Goal: Task Accomplishment & Management: Manage account settings

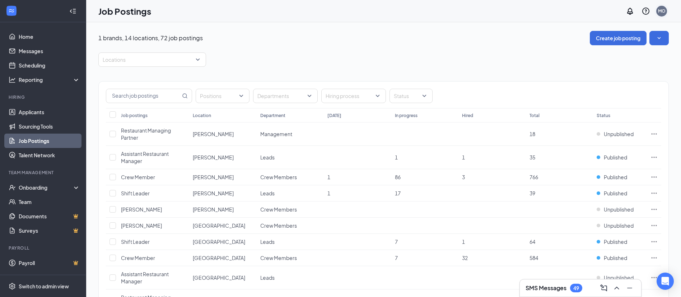
click at [661, 10] on div "MO" at bounding box center [662, 11] width 8 height 6
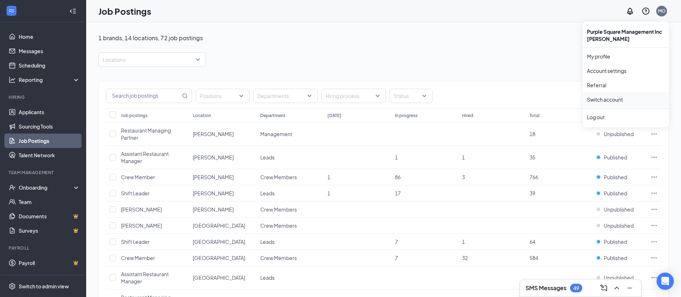
click at [608, 99] on link "Switch account" at bounding box center [605, 99] width 36 height 6
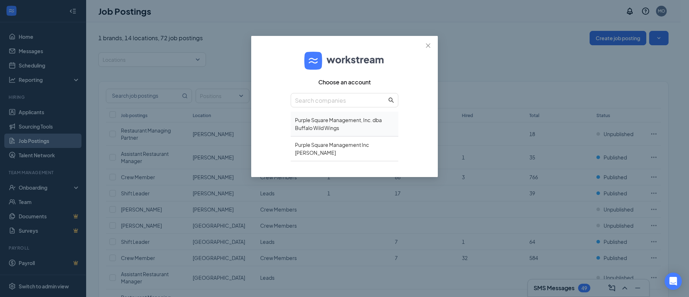
click at [335, 126] on div "Purple Square Management, Inc. dba Buffalo Wild Wings" at bounding box center [345, 124] width 108 height 25
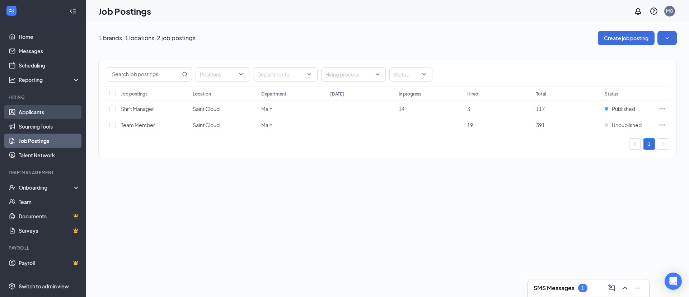
click at [32, 110] on link "Applicants" at bounding box center [49, 112] width 61 height 14
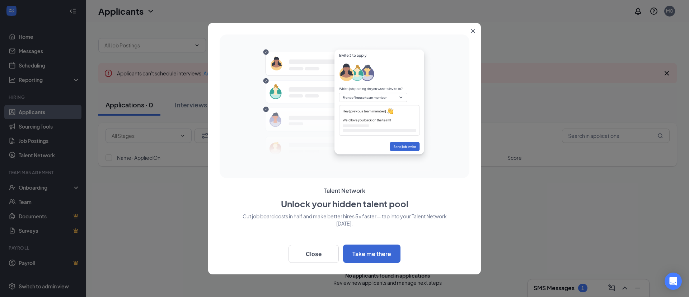
click at [470, 33] on button "Close" at bounding box center [474, 29] width 13 height 13
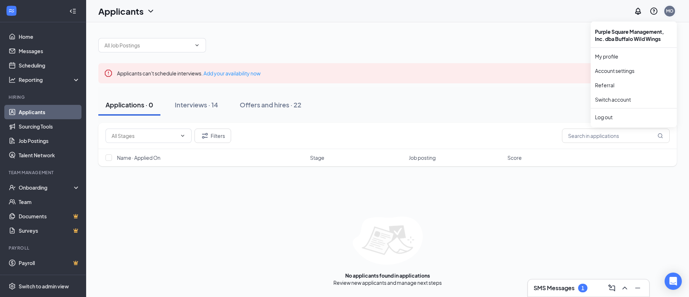
click at [668, 13] on div "MO" at bounding box center [670, 11] width 8 height 6
click at [613, 100] on link "Switch account" at bounding box center [613, 99] width 36 height 6
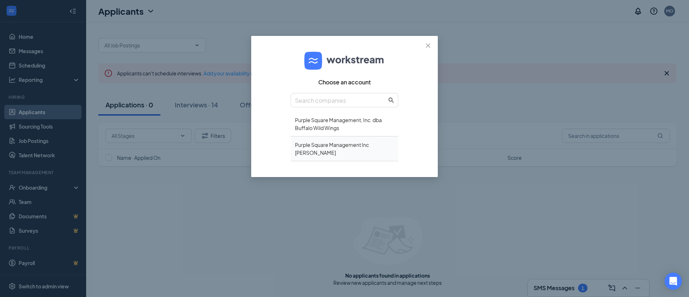
click at [317, 151] on div "Purple Square Management Inc [PERSON_NAME]" at bounding box center [345, 148] width 108 height 25
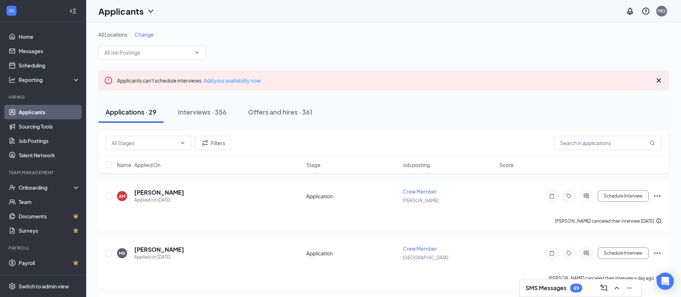
click at [567, 288] on div "SMS Messages 49" at bounding box center [553, 287] width 57 height 9
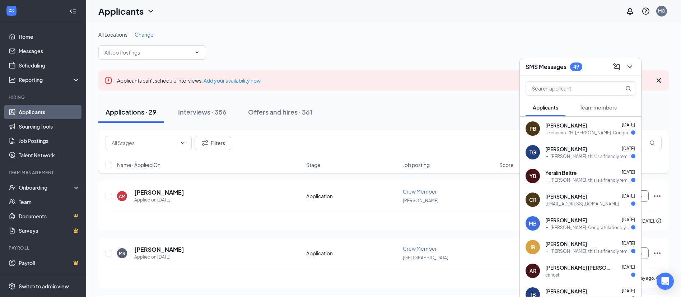
click at [577, 132] on div "Le encanta “Hi priscilla brehm. Congratulations, your onsite interview with Dun…" at bounding box center [588, 133] width 86 height 6
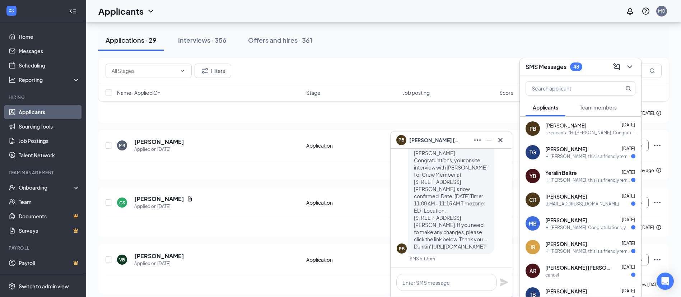
scroll to position [-54, 0]
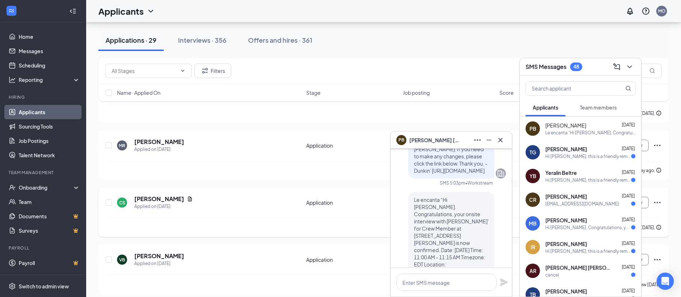
click at [248, 217] on div "CS Chris Smith Applied on Sep 12 Application Crew Member Kings Schedule Intervi…" at bounding box center [383, 206] width 556 height 24
click at [630, 61] on button at bounding box center [629, 66] width 11 height 11
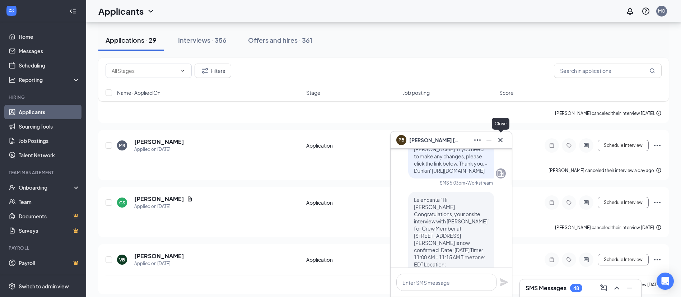
click at [505, 140] on button at bounding box center [499, 139] width 11 height 11
